Goal: Task Accomplishment & Management: Use online tool/utility

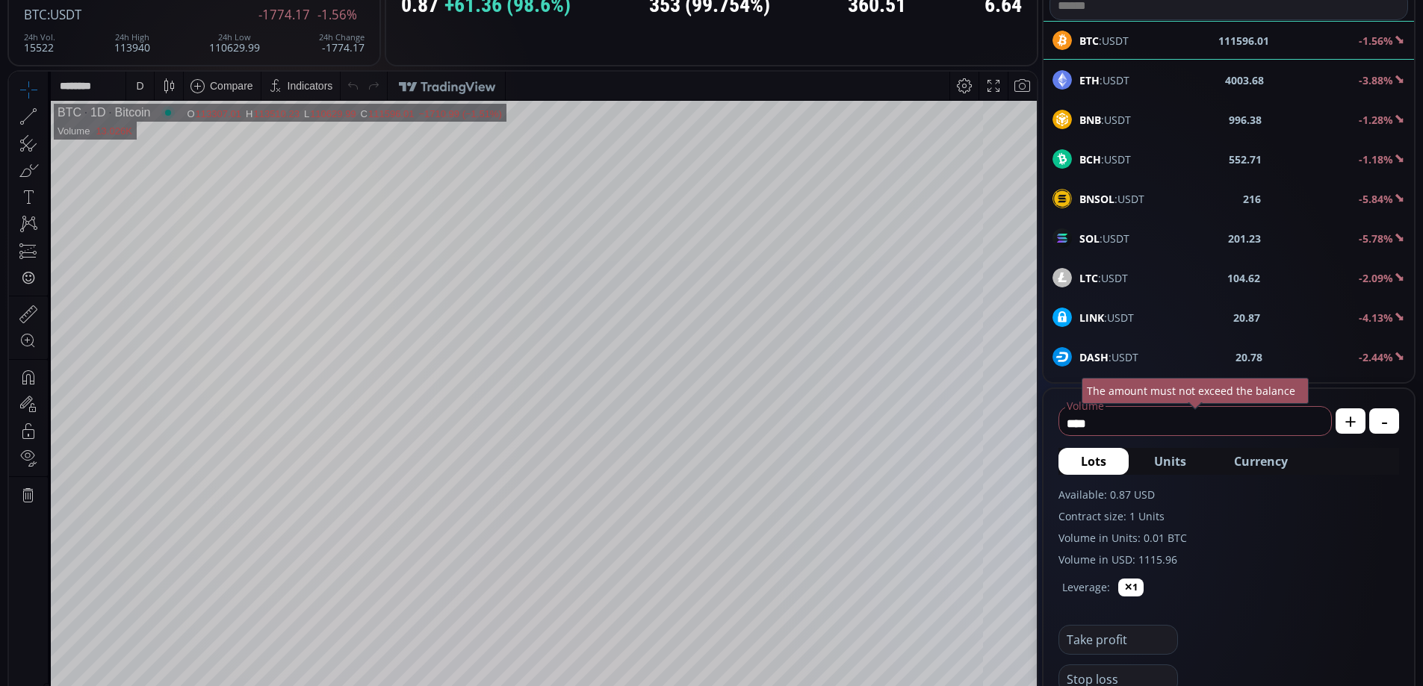
scroll to position [474, 0]
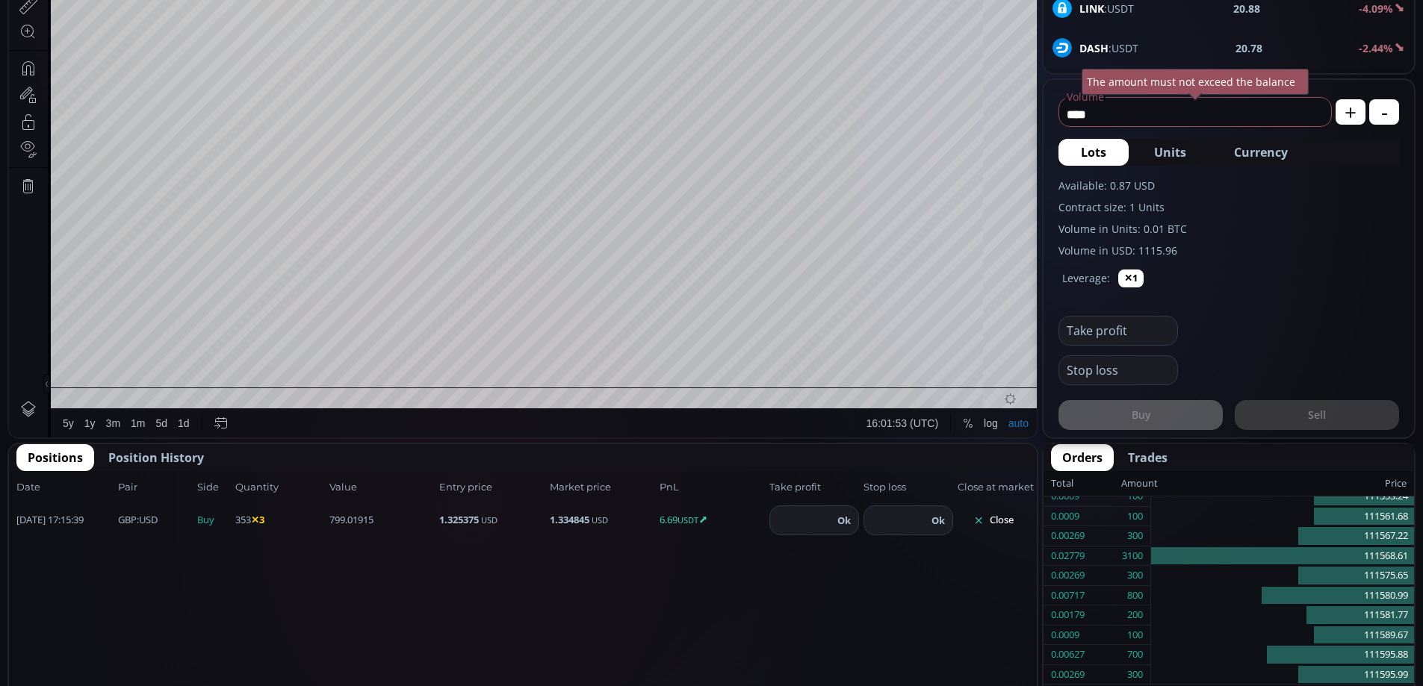
click at [1005, 516] on button "Close" at bounding box center [994, 521] width 72 height 24
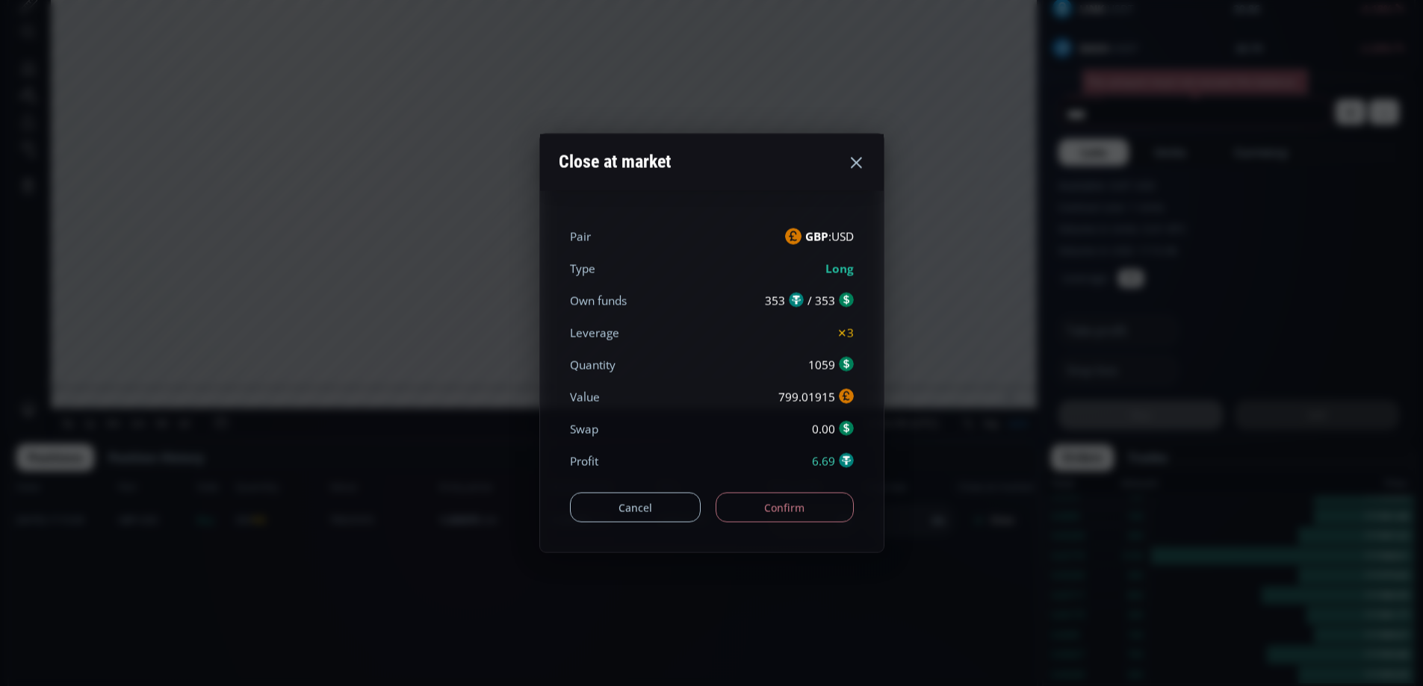
click at [795, 509] on button "Confirm" at bounding box center [785, 508] width 138 height 30
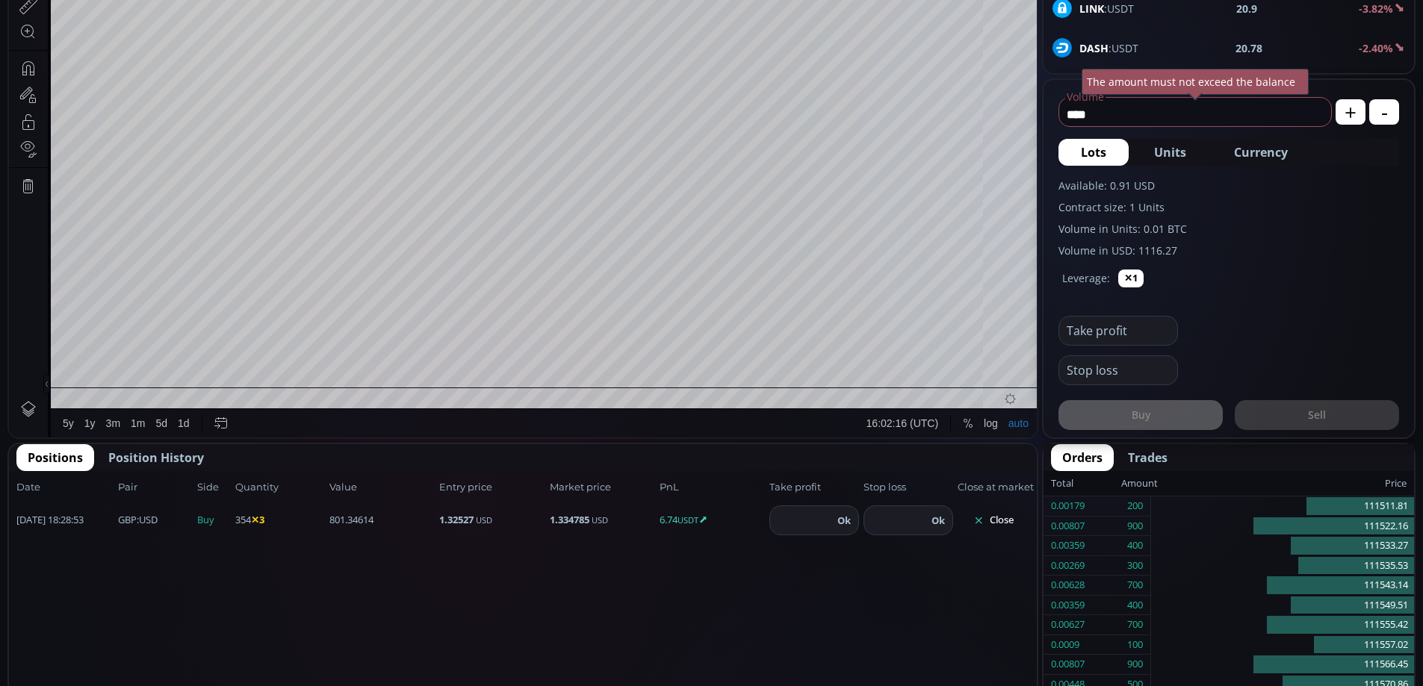
scroll to position [208, 0]
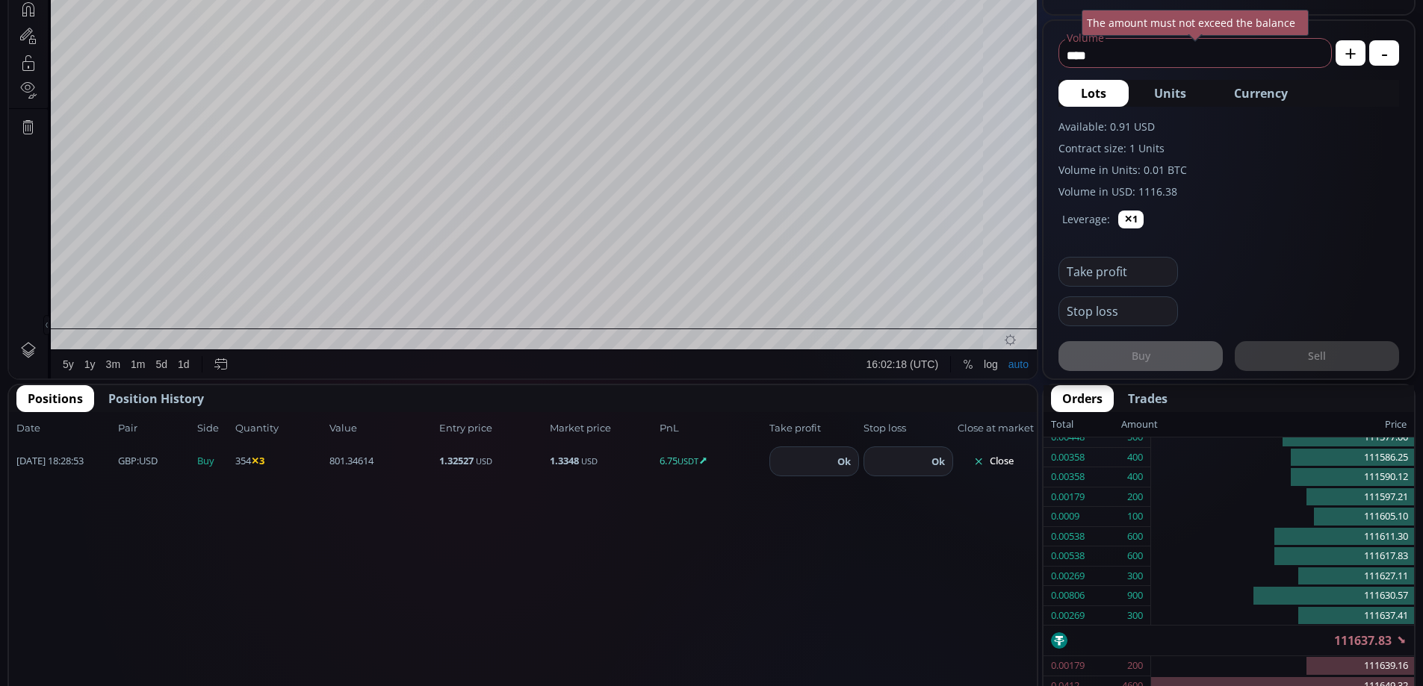
click at [996, 458] on button "Close" at bounding box center [994, 462] width 72 height 24
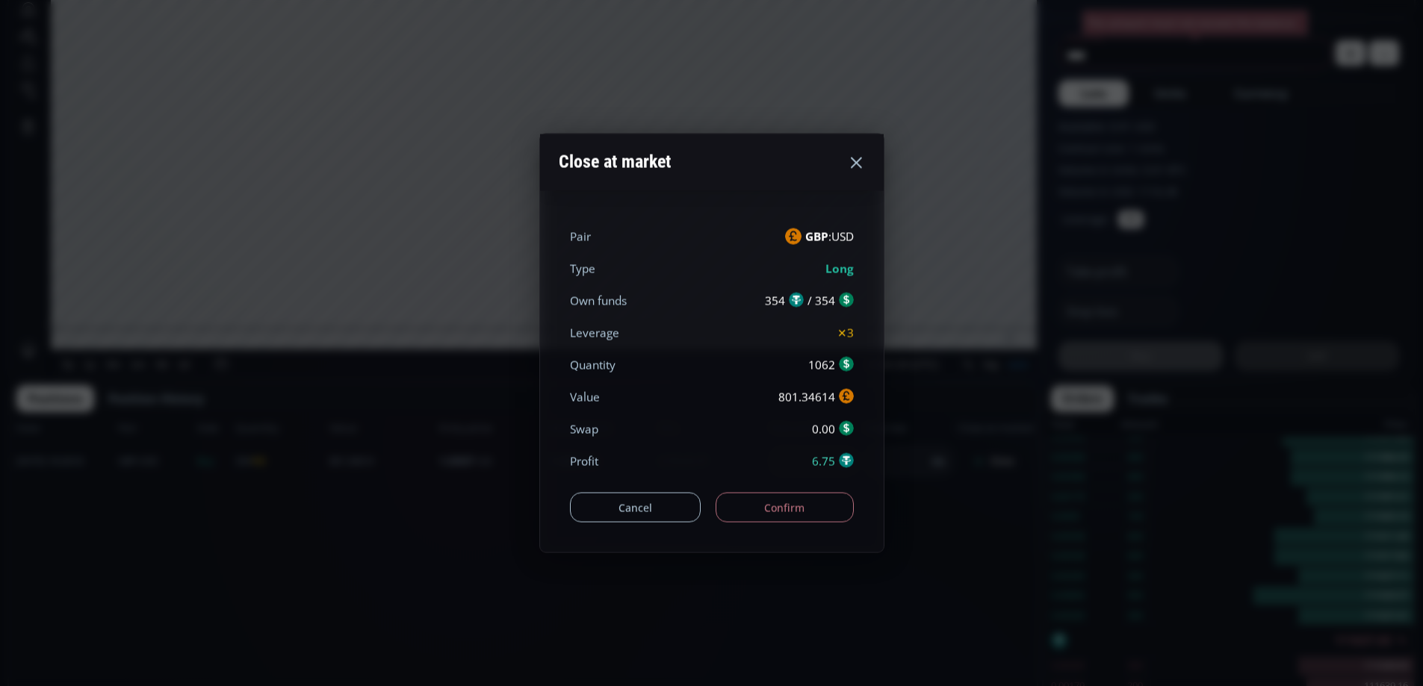
click at [828, 506] on button "Confirm" at bounding box center [785, 508] width 138 height 30
